Goal: Find specific page/section: Find specific page/section

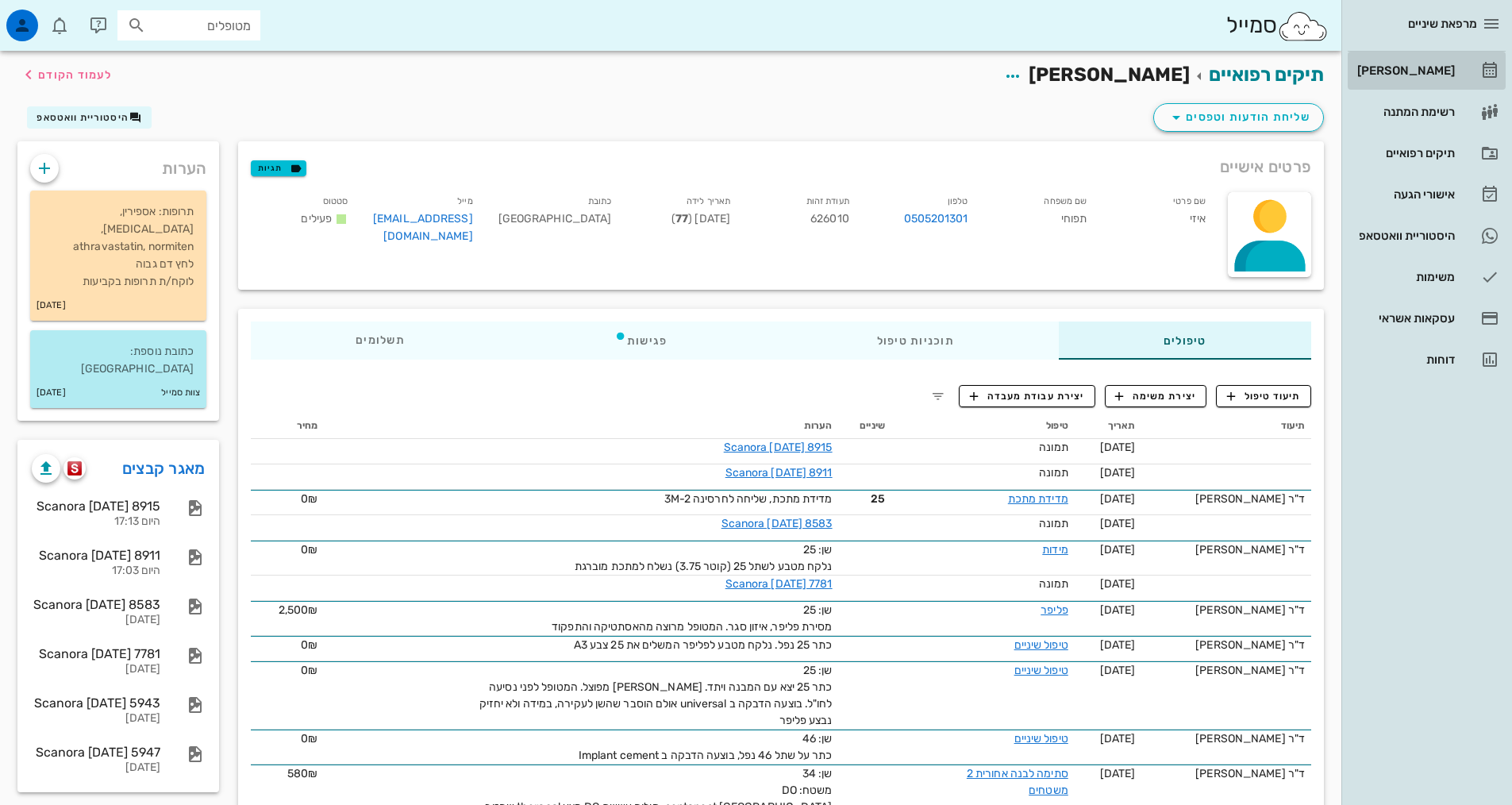
click at [1439, 54] on link "[PERSON_NAME]" at bounding box center [1426, 70] width 158 height 38
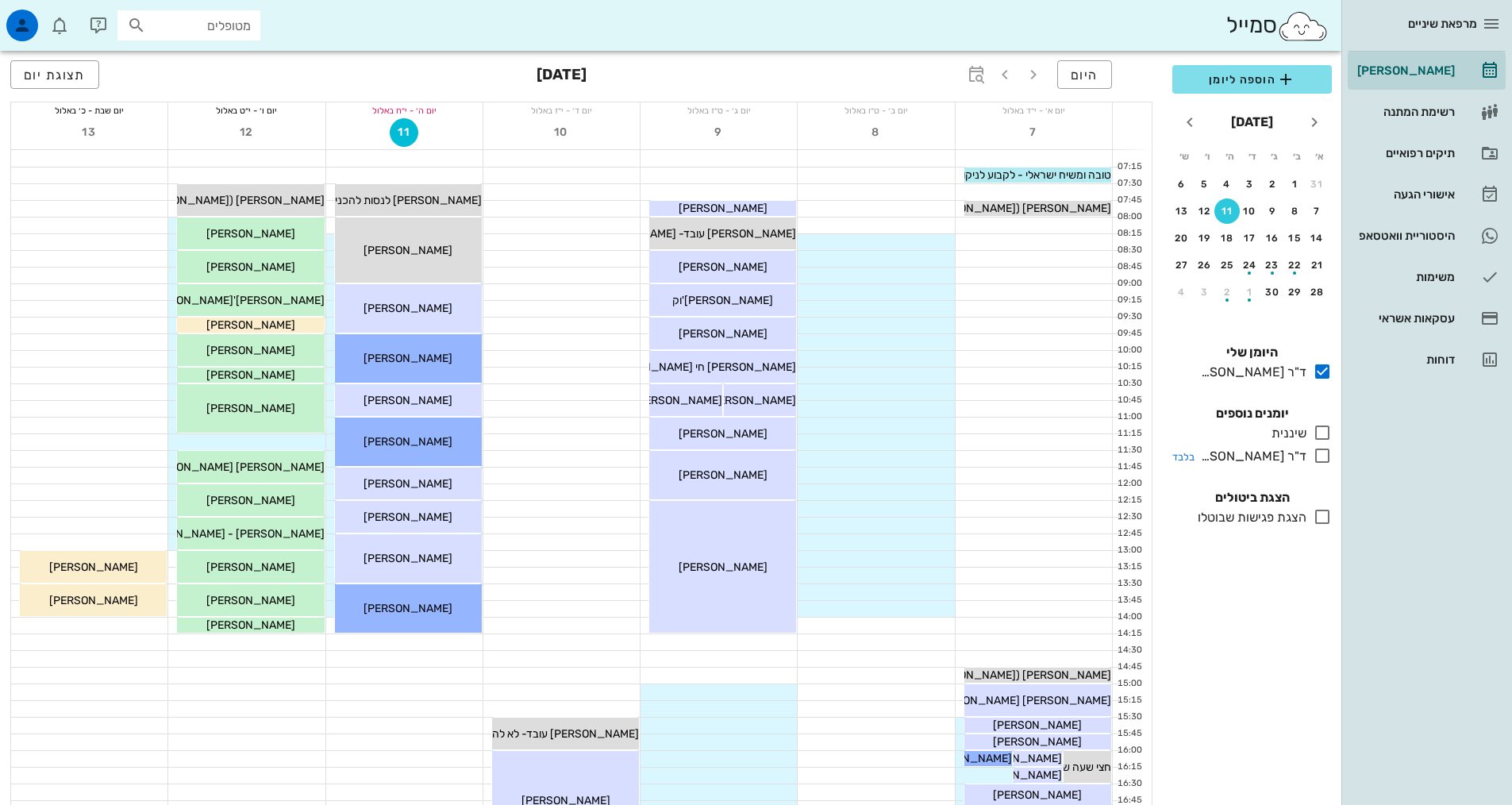
click at [1324, 461] on icon at bounding box center [1322, 455] width 19 height 19
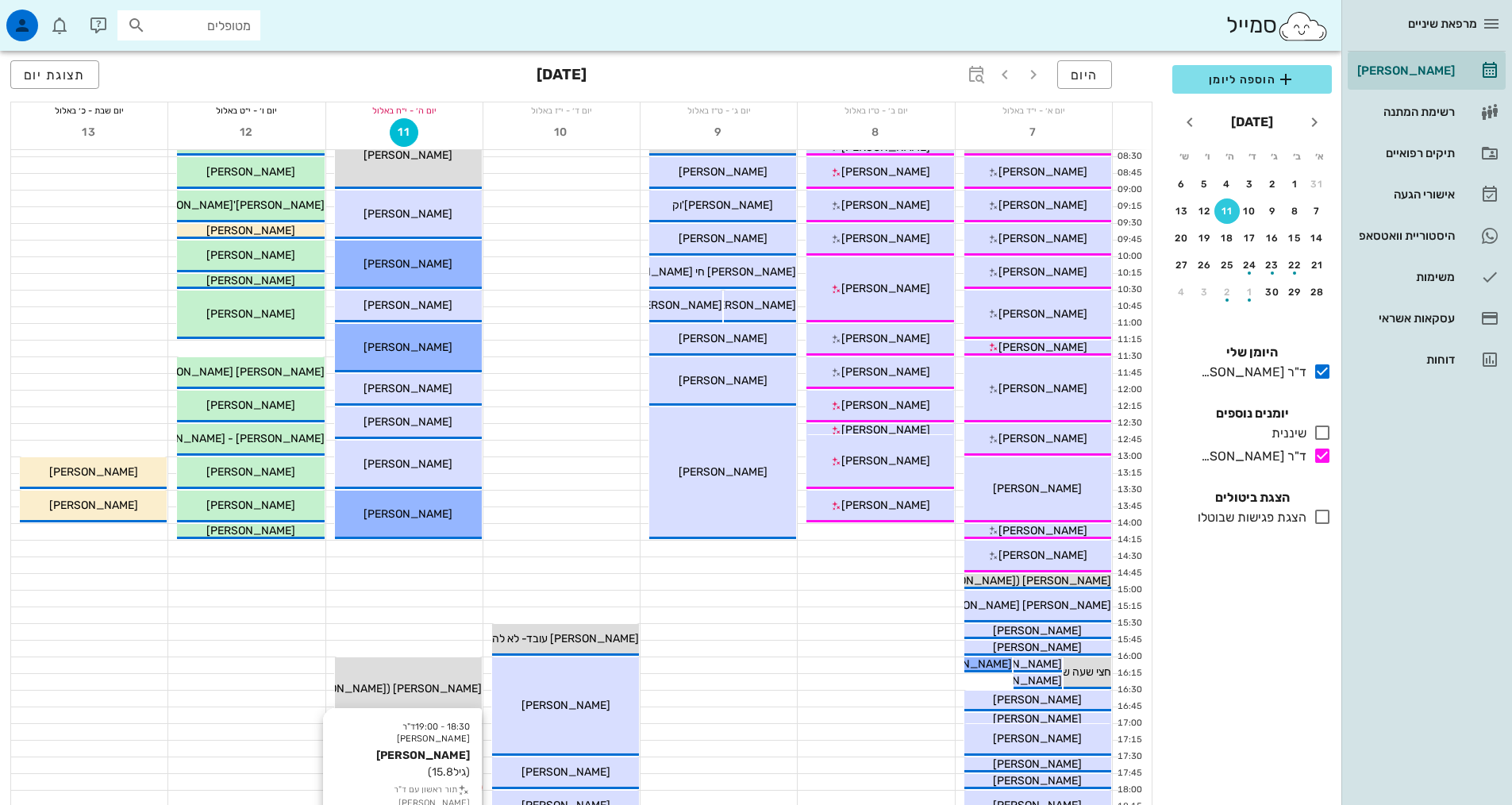
scroll to position [238, 0]
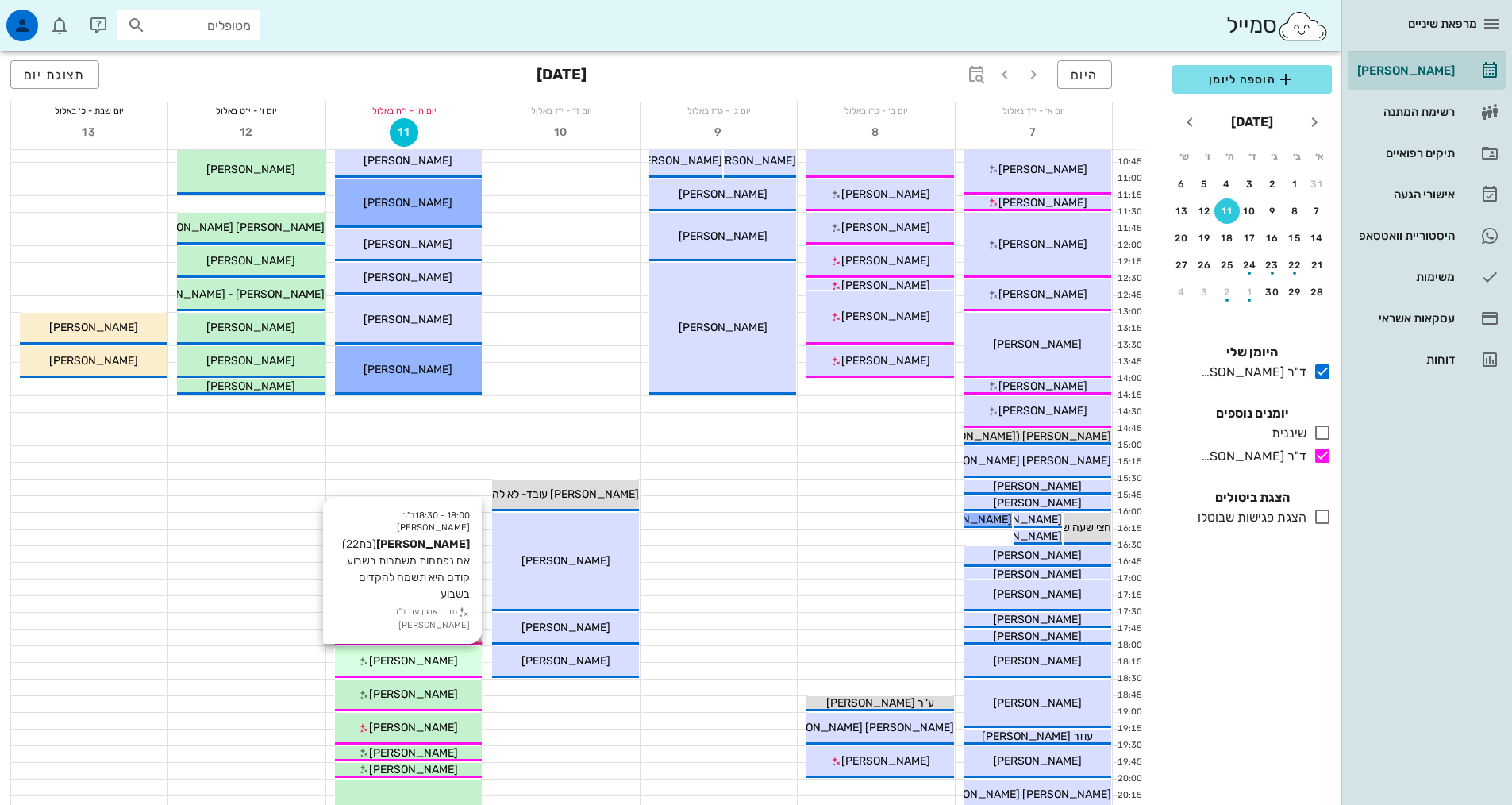
click at [426, 668] on div "[PERSON_NAME]" at bounding box center [408, 661] width 147 height 16
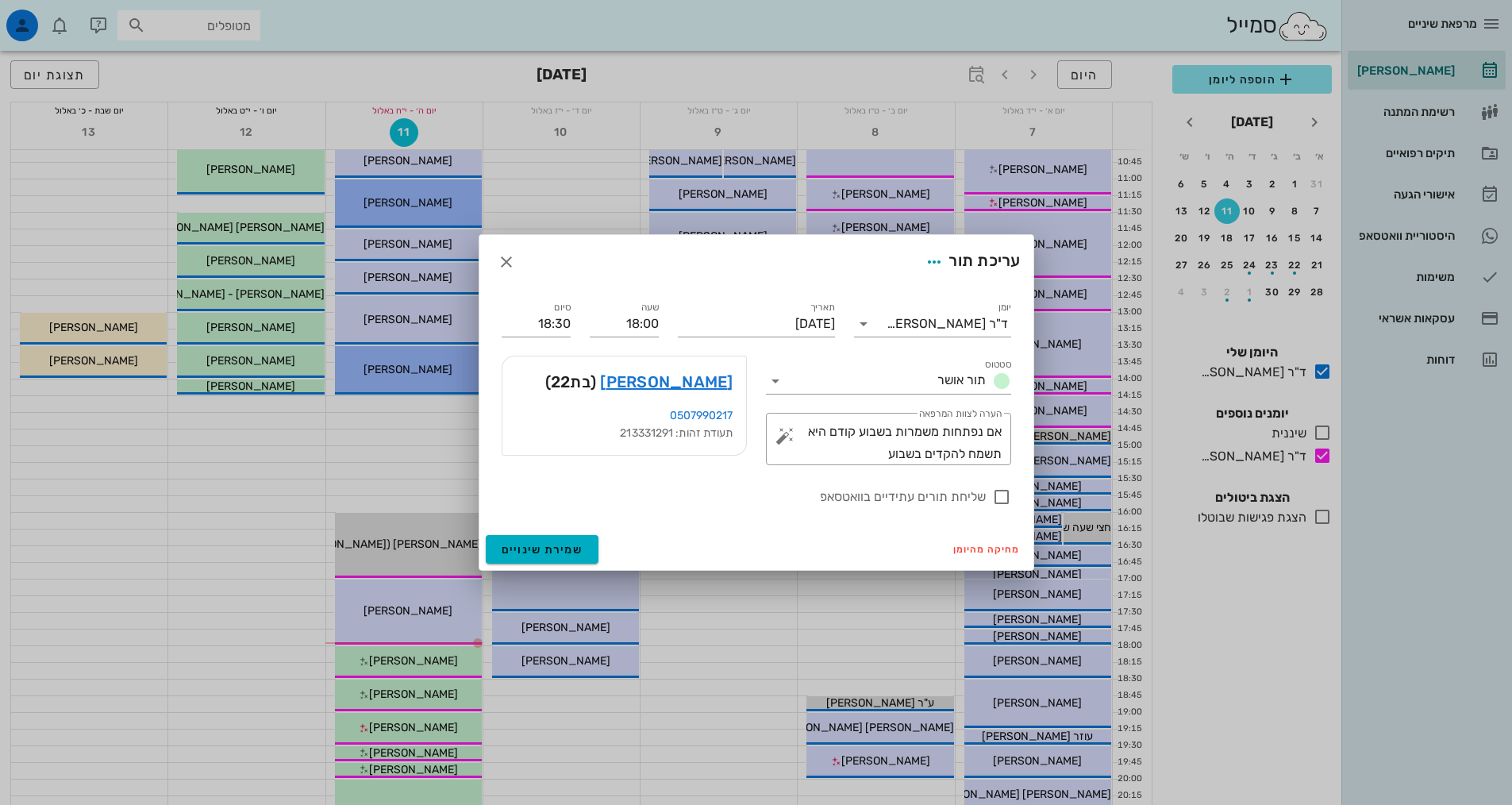
click at [735, 386] on div "[PERSON_NAME] (בת 22 )" at bounding box center [624, 381] width 243 height 50
click at [715, 385] on link "[PERSON_NAME]" at bounding box center [666, 381] width 133 height 25
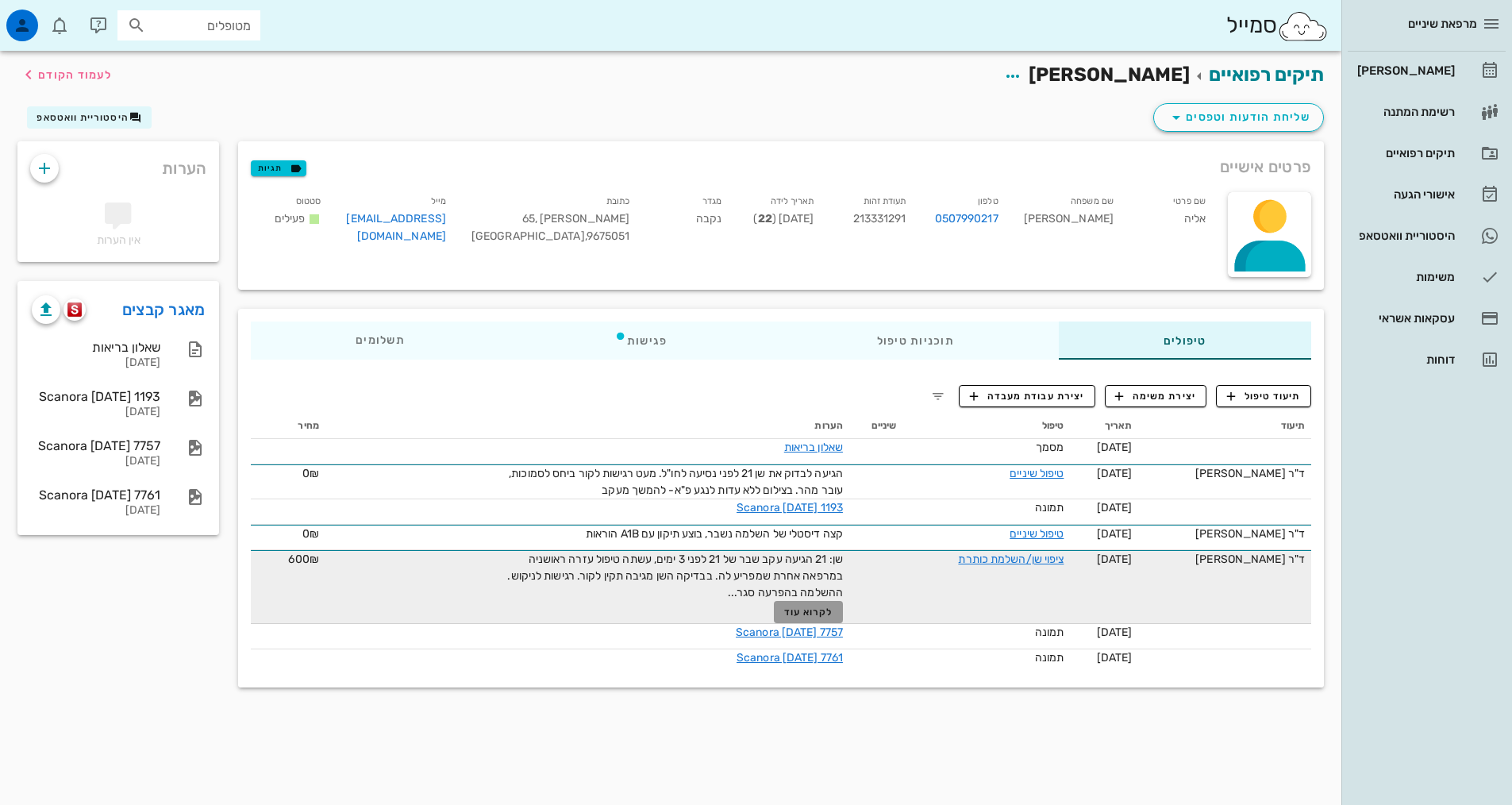
click at [811, 611] on span "לקרוא עוד" at bounding box center [809, 612] width 50 height 11
